Goal: Task Accomplishment & Management: Manage account settings

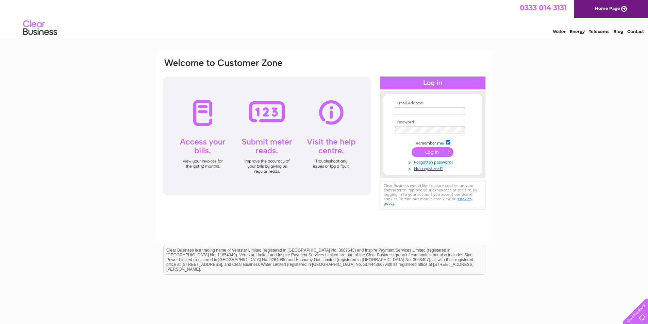
type input "oldmillfillingstation@btconnect.com"
click at [434, 153] on input "submit" at bounding box center [433, 152] width 42 height 10
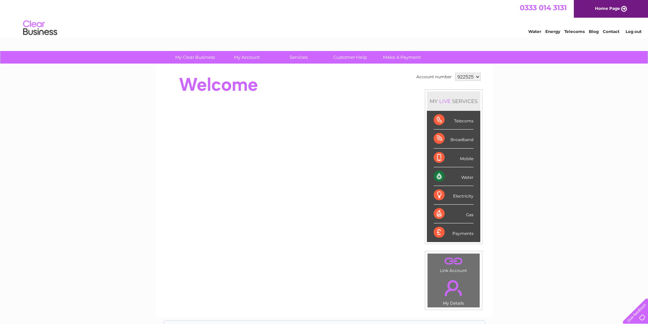
click at [440, 176] on div "Water" at bounding box center [454, 176] width 40 height 19
click at [463, 177] on div "Water" at bounding box center [454, 176] width 40 height 19
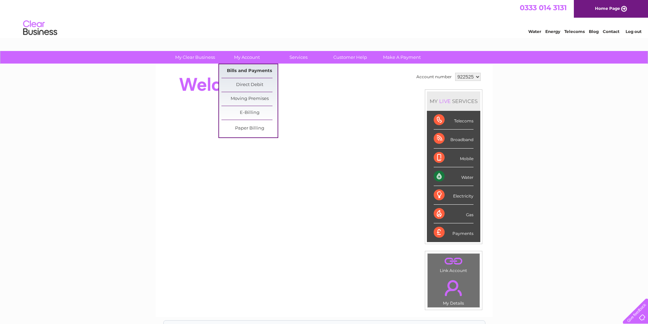
click at [257, 72] on link "Bills and Payments" at bounding box center [250, 71] width 56 height 14
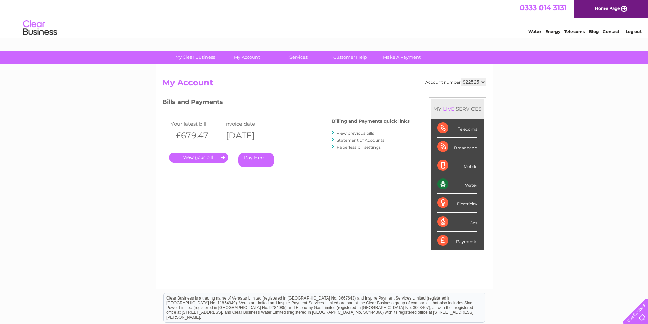
click at [215, 158] on link "." at bounding box center [198, 158] width 59 height 10
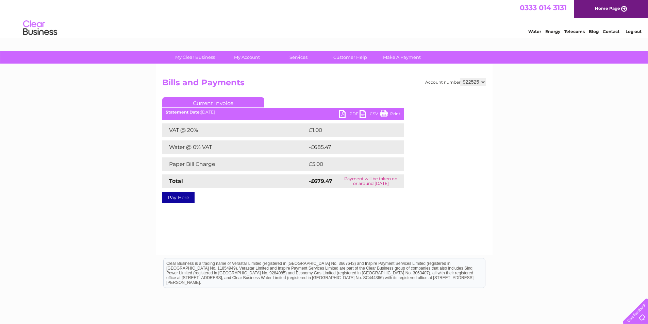
click at [348, 115] on link "PDF" at bounding box center [349, 115] width 20 height 10
